Goal: Feedback & Contribution: Leave review/rating

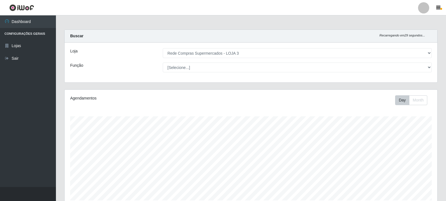
select select "162"
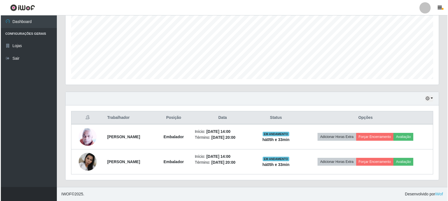
scroll to position [116, 373]
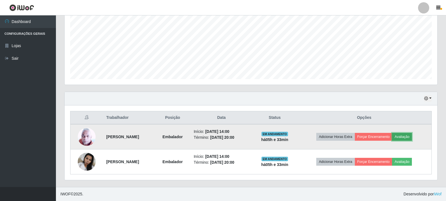
click at [412, 140] on button "Avaliação" at bounding box center [402, 137] width 20 height 8
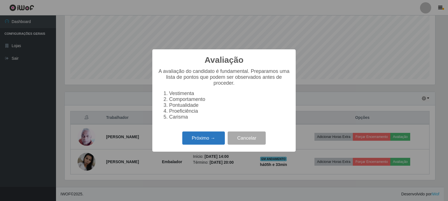
scroll to position [116, 370]
drag, startPoint x: 189, startPoint y: 138, endPoint x: 192, endPoint y: 143, distance: 5.4
click at [192, 143] on button "Próximo →" at bounding box center [203, 137] width 43 height 13
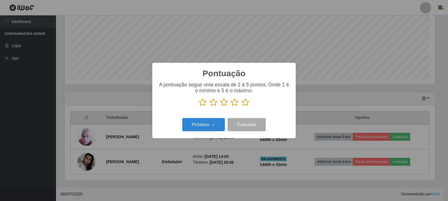
click at [245, 101] on icon at bounding box center [245, 102] width 8 height 8
click at [241, 106] on input "radio" at bounding box center [241, 106] width 0 height 0
click at [206, 130] on button "Próximo →" at bounding box center [203, 124] width 43 height 13
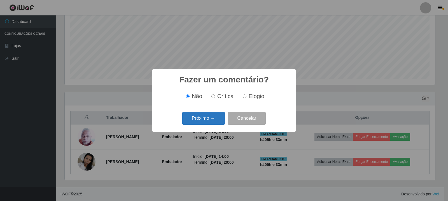
drag, startPoint x: 256, startPoint y: 98, endPoint x: 192, endPoint y: 124, distance: 69.1
click at [256, 98] on span "Elogio" at bounding box center [256, 96] width 16 height 6
click at [246, 98] on input "Elogio" at bounding box center [245, 96] width 4 height 4
radio input "true"
click at [205, 119] on button "Próximo →" at bounding box center [203, 118] width 43 height 13
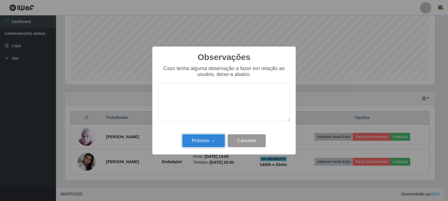
click at [194, 147] on button "Próximo →" at bounding box center [203, 140] width 43 height 13
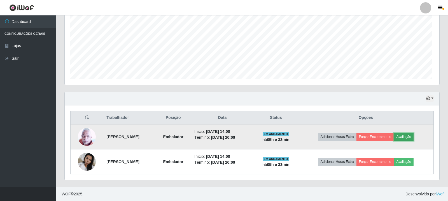
scroll to position [116, 373]
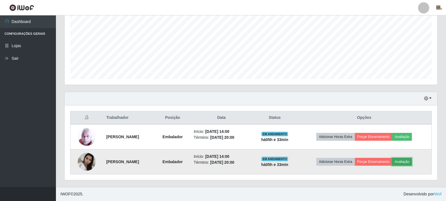
click at [412, 160] on button "Avaliação" at bounding box center [402, 161] width 20 height 8
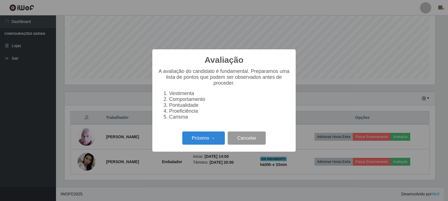
scroll to position [116, 370]
click at [207, 137] on button "Próximo →" at bounding box center [203, 137] width 43 height 13
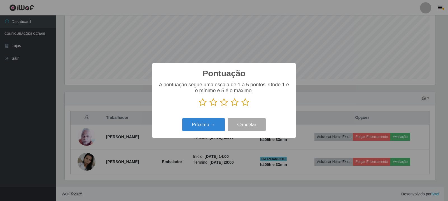
drag, startPoint x: 243, startPoint y: 105, endPoint x: 232, endPoint y: 115, distance: 14.5
click at [244, 105] on icon at bounding box center [245, 102] width 8 height 8
click at [241, 106] on input "radio" at bounding box center [241, 106] width 0 height 0
click at [216, 121] on button "Próximo →" at bounding box center [203, 124] width 43 height 13
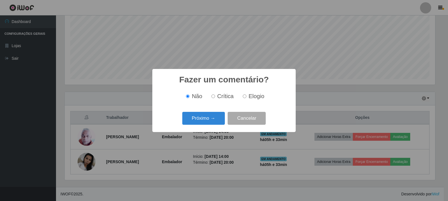
click at [251, 99] on span "Elogio" at bounding box center [256, 96] width 16 height 6
click at [246, 98] on input "Elogio" at bounding box center [245, 96] width 4 height 4
radio input "true"
click at [203, 117] on button "Próximo →" at bounding box center [203, 118] width 43 height 13
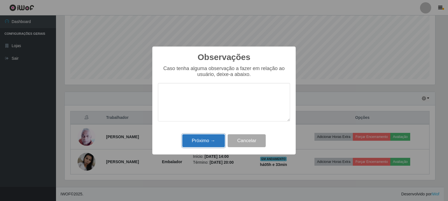
click at [203, 142] on button "Próximo →" at bounding box center [203, 140] width 43 height 13
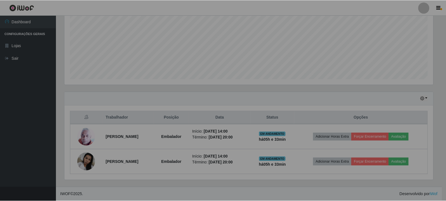
scroll to position [116, 373]
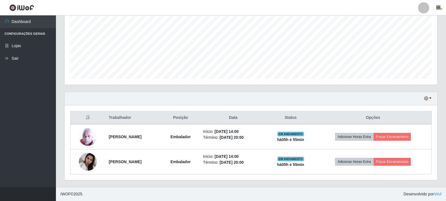
click at [265, 91] on div "Hoje 1 dia 3 dias 1 Semana Não encerrados Trabalhador Posição Data Status Opçõe…" at bounding box center [250, 135] width 373 height 88
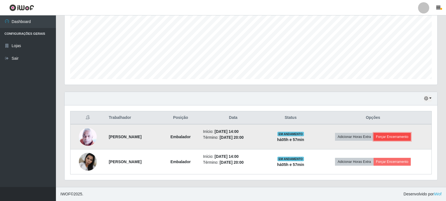
click at [406, 135] on button "Forçar Encerramento" at bounding box center [392, 137] width 37 height 8
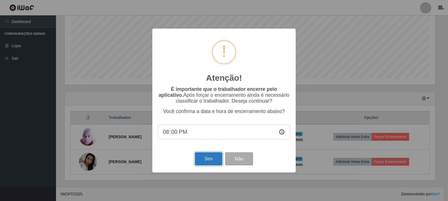
click at [207, 161] on button "Sim" at bounding box center [208, 158] width 27 height 13
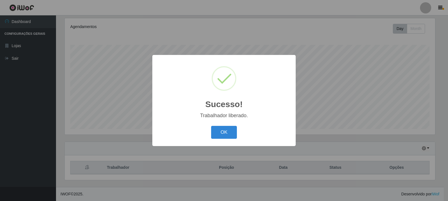
click at [397, 159] on div "Sucesso! × Trabalhador liberado. OK Cancel" at bounding box center [224, 100] width 448 height 201
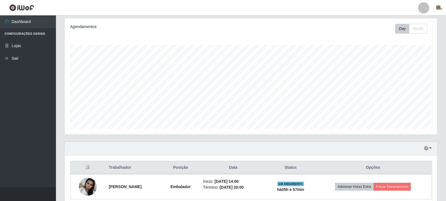
scroll to position [96, 0]
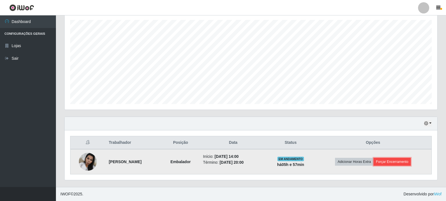
click at [392, 158] on button "Forçar Encerramento" at bounding box center [392, 161] width 37 height 8
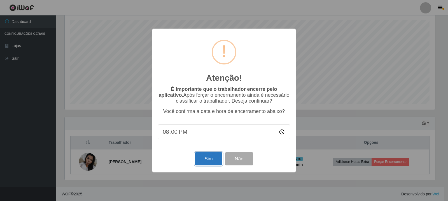
click at [212, 157] on button "Sim" at bounding box center [208, 158] width 27 height 13
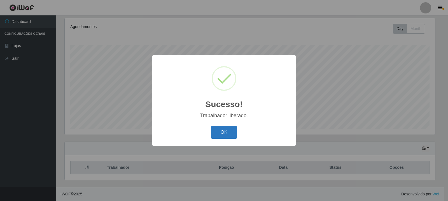
click at [229, 131] on button "OK" at bounding box center [224, 132] width 26 height 13
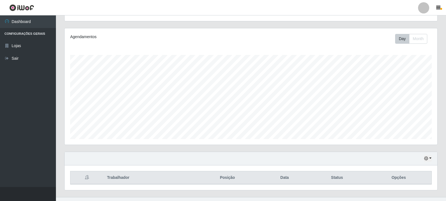
scroll to position [71, 0]
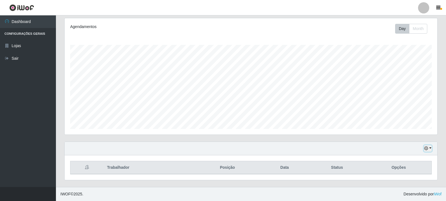
click at [430, 148] on button "button" at bounding box center [428, 148] width 8 height 6
click at [410, 129] on button "1 Semana" at bounding box center [409, 127] width 44 height 12
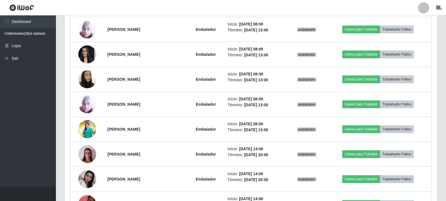
scroll to position [722, 0]
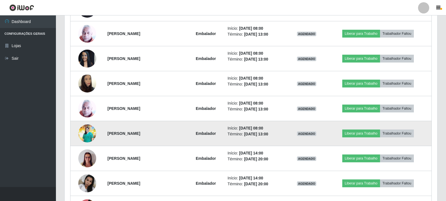
click at [91, 141] on img at bounding box center [87, 133] width 18 height 18
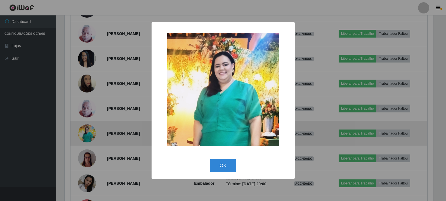
scroll to position [116, 370]
click at [91, 141] on div "× OK Cancel" at bounding box center [224, 100] width 448 height 201
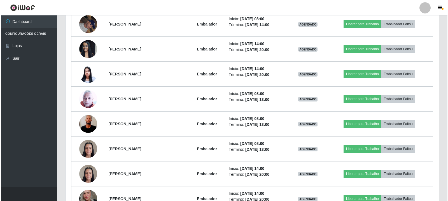
scroll to position [330, 0]
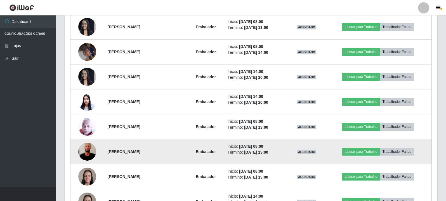
click at [95, 159] on td at bounding box center [87, 151] width 34 height 25
click at [88, 147] on img at bounding box center [87, 151] width 18 height 40
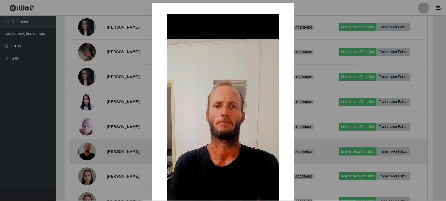
scroll to position [116, 370]
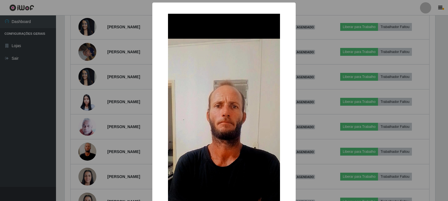
click at [96, 152] on div "× OK Cancel" at bounding box center [224, 100] width 448 height 201
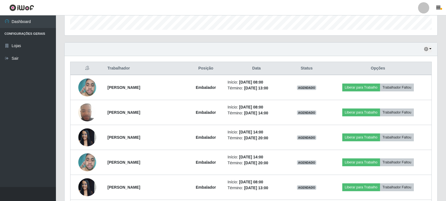
scroll to position [107, 0]
